Goal: Transaction & Acquisition: Purchase product/service

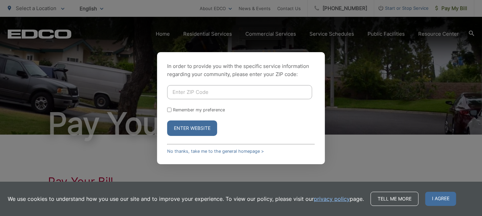
click at [234, 92] on input "Enter ZIP Code" at bounding box center [239, 92] width 145 height 14
type input "92078"
click at [167, 120] on button "Enter Website" at bounding box center [192, 127] width 50 height 15
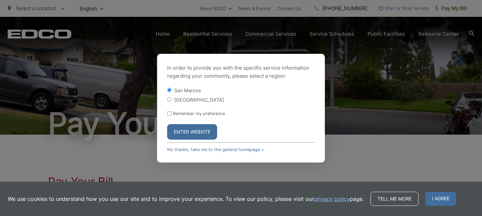
click at [197, 130] on button "Enter Website" at bounding box center [192, 131] width 50 height 15
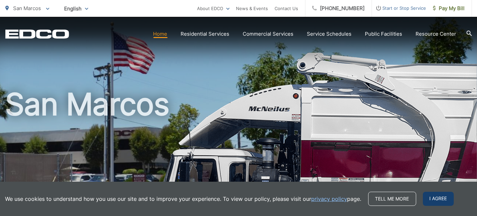
click at [442, 203] on span "I agree" at bounding box center [438, 198] width 31 height 14
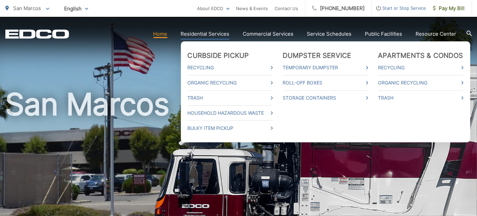
click at [205, 33] on link "Residential Services" at bounding box center [205, 34] width 49 height 8
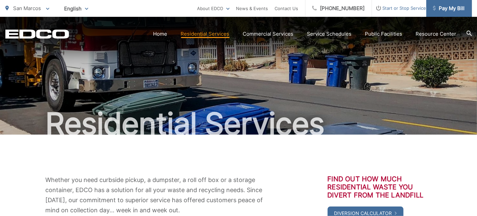
click at [452, 7] on span "Pay My Bill" at bounding box center [449, 8] width 32 height 8
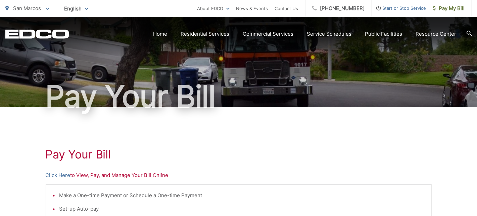
scroll to position [67, 0]
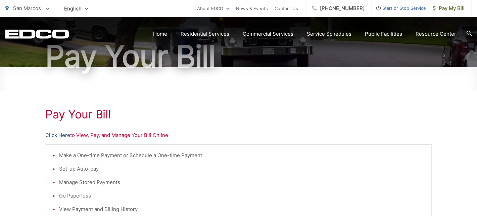
click at [58, 133] on link "Click Here" at bounding box center [58, 135] width 25 height 8
